Goal: Find specific page/section: Find specific page/section

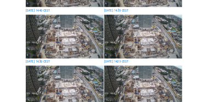
scroll to position [132, 0]
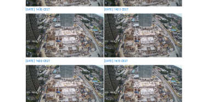
click at [142, 42] on img at bounding box center [142, 35] width 77 height 43
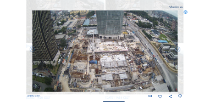
scroll to position [435, 0]
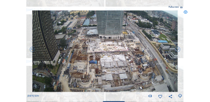
click at [186, 12] on icon at bounding box center [186, 12] width 4 height 4
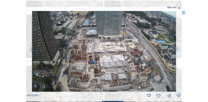
scroll to position [432, 0]
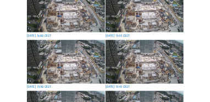
scroll to position [87, 0]
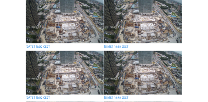
click at [139, 30] on img at bounding box center [142, 21] width 77 height 43
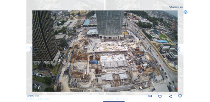
click at [180, 96] on icon at bounding box center [181, 95] width 4 height 5
click at [188, 59] on div "Scroll to travel through time | Press 'Alt' Button + Scroll to Zoom | Click and…" at bounding box center [105, 51] width 210 height 102
